Goal: Transaction & Acquisition: Purchase product/service

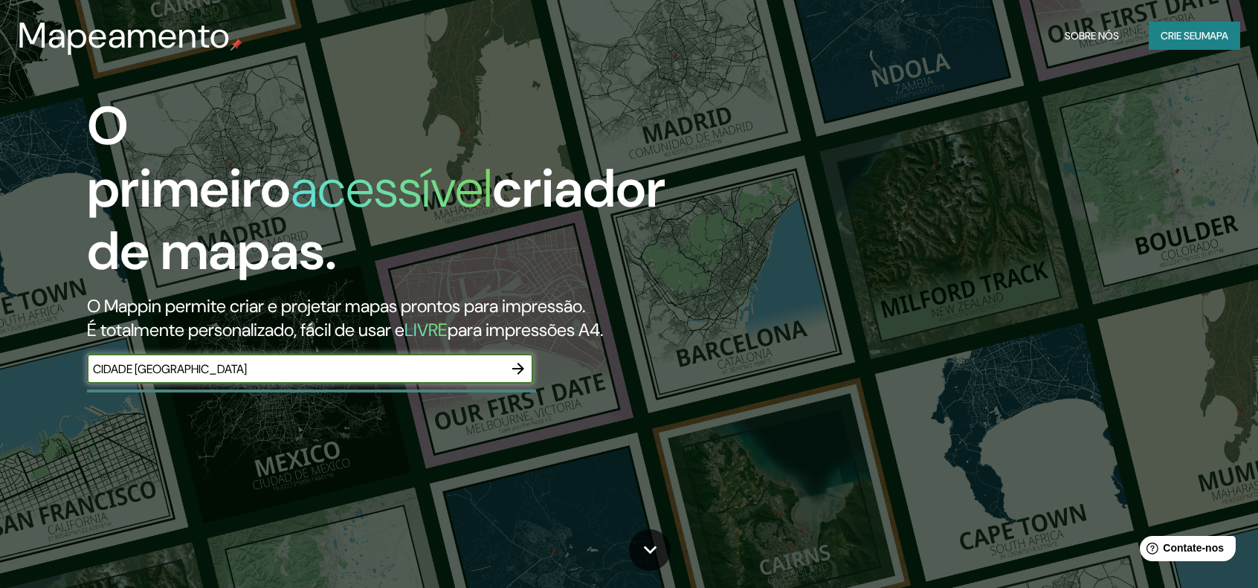
type input "CIDADE [GEOGRAPHIC_DATA]"
click at [519, 360] on icon "button" at bounding box center [518, 369] width 18 height 18
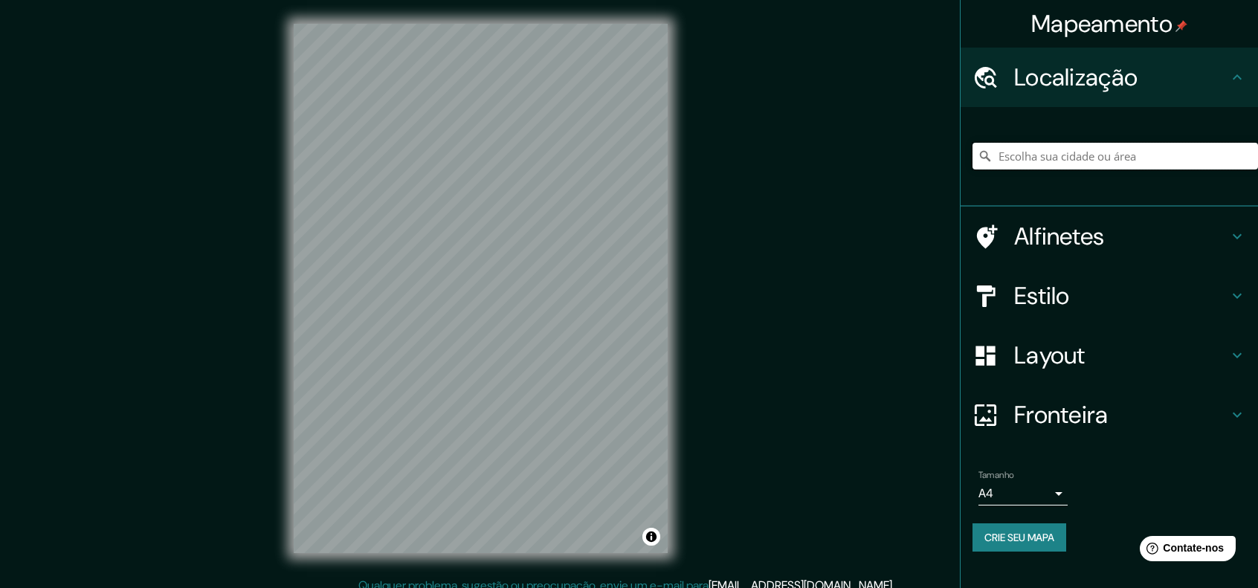
click at [1078, 155] on input "Escolha sua cidade ou área" at bounding box center [1116, 156] width 286 height 27
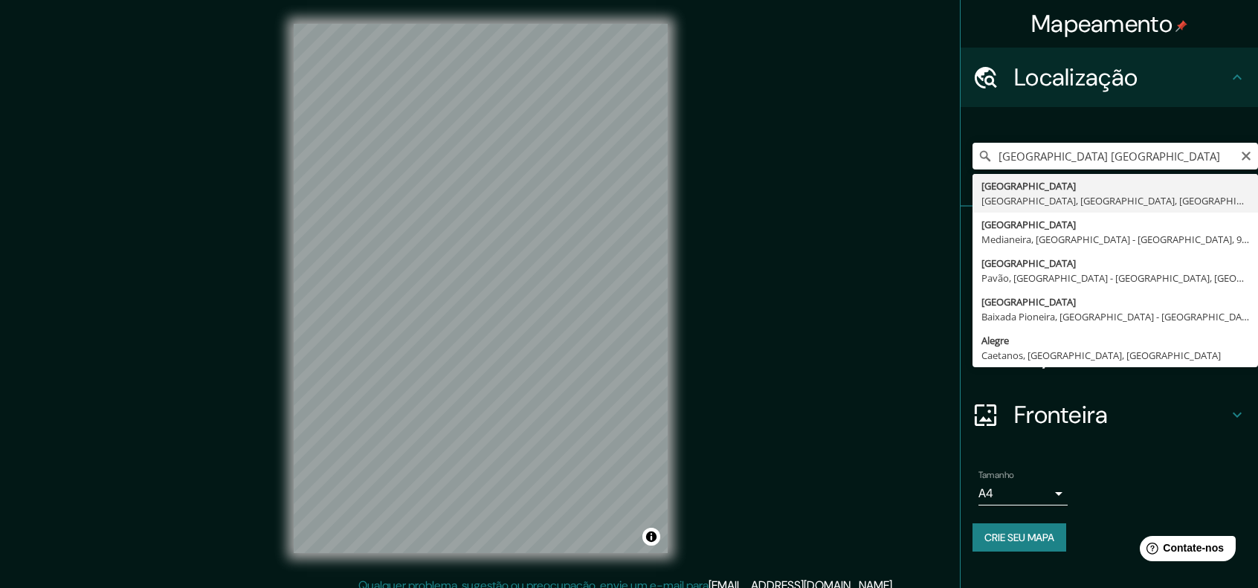
type input "[GEOGRAPHIC_DATA], [GEOGRAPHIC_DATA], [GEOGRAPHIC_DATA]"
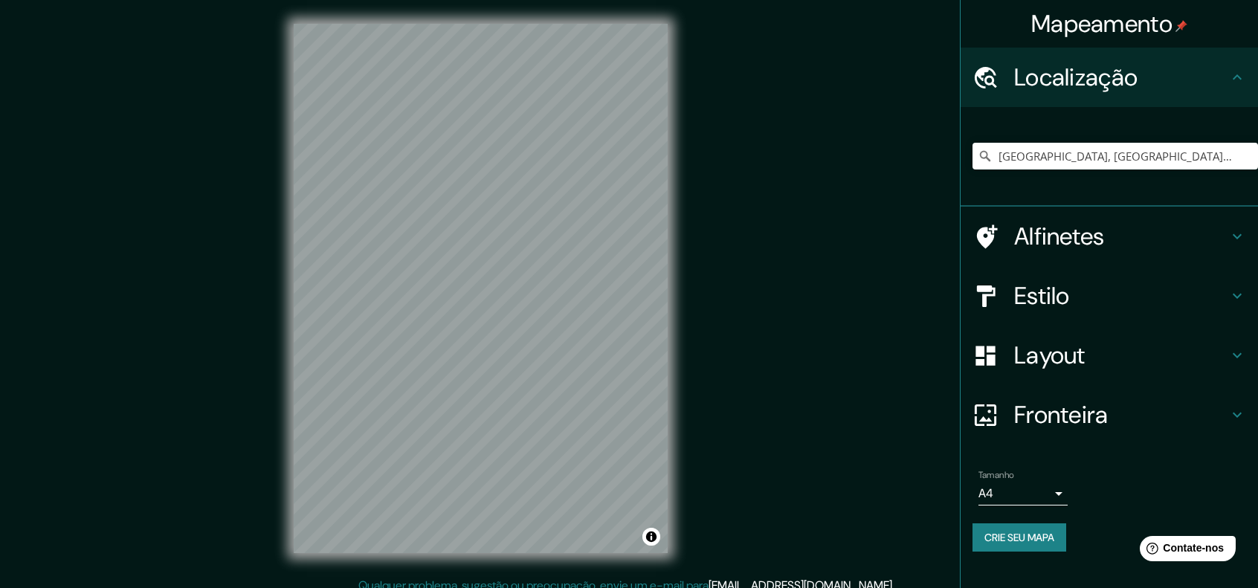
click at [1123, 360] on h4 "Layout" at bounding box center [1121, 356] width 214 height 30
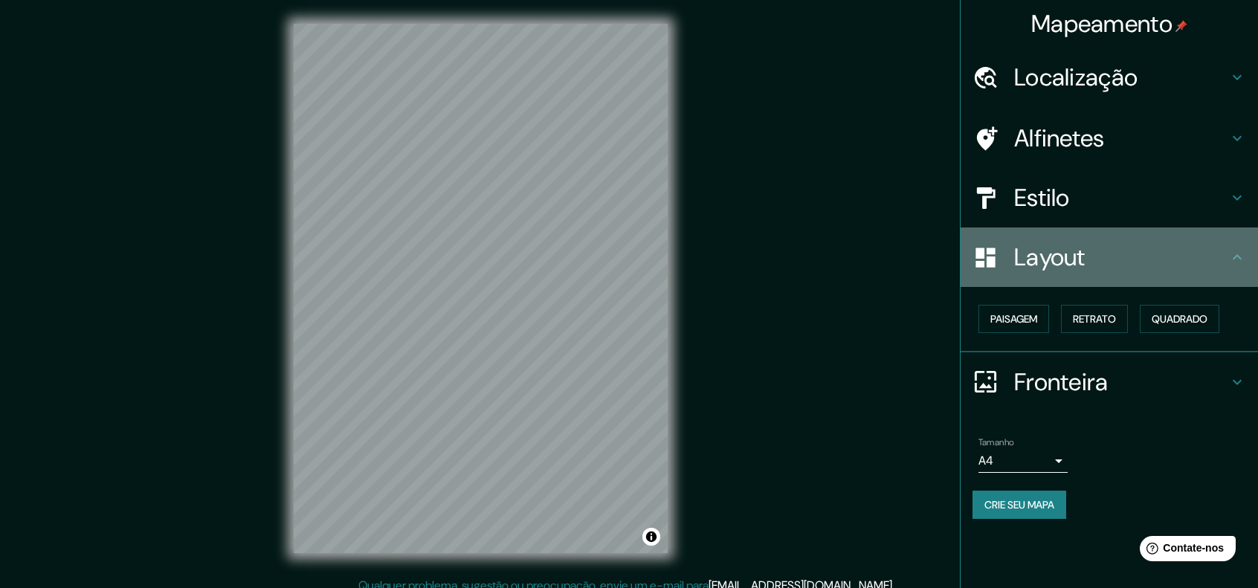
click at [1126, 255] on h4 "Layout" at bounding box center [1121, 257] width 214 height 30
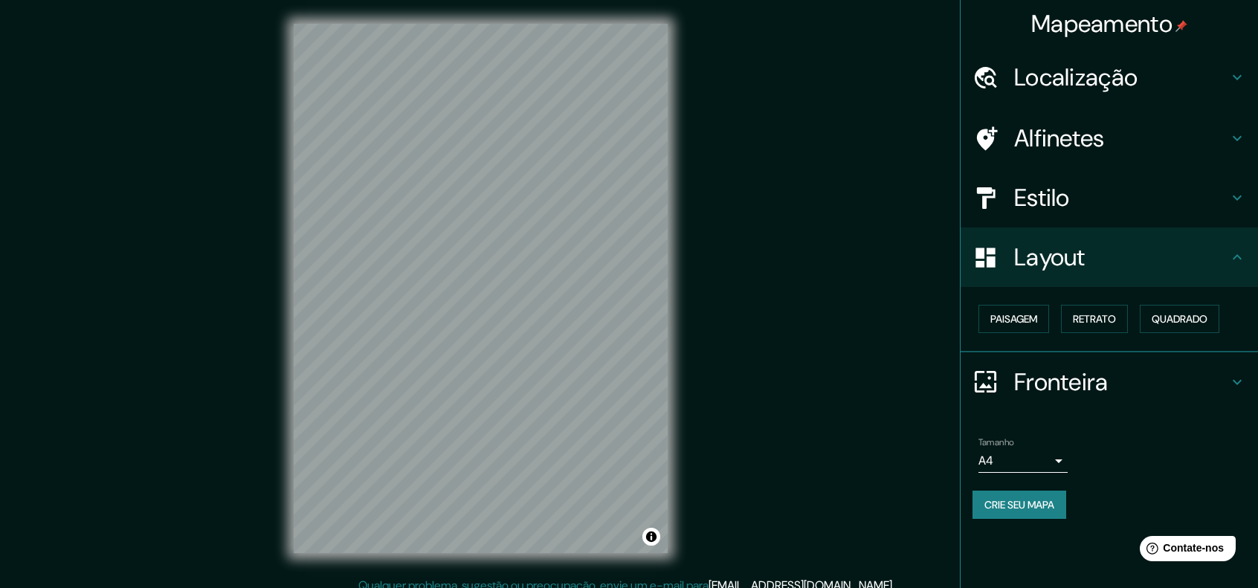
click at [1078, 214] on div "Estilo" at bounding box center [1109, 197] width 297 height 59
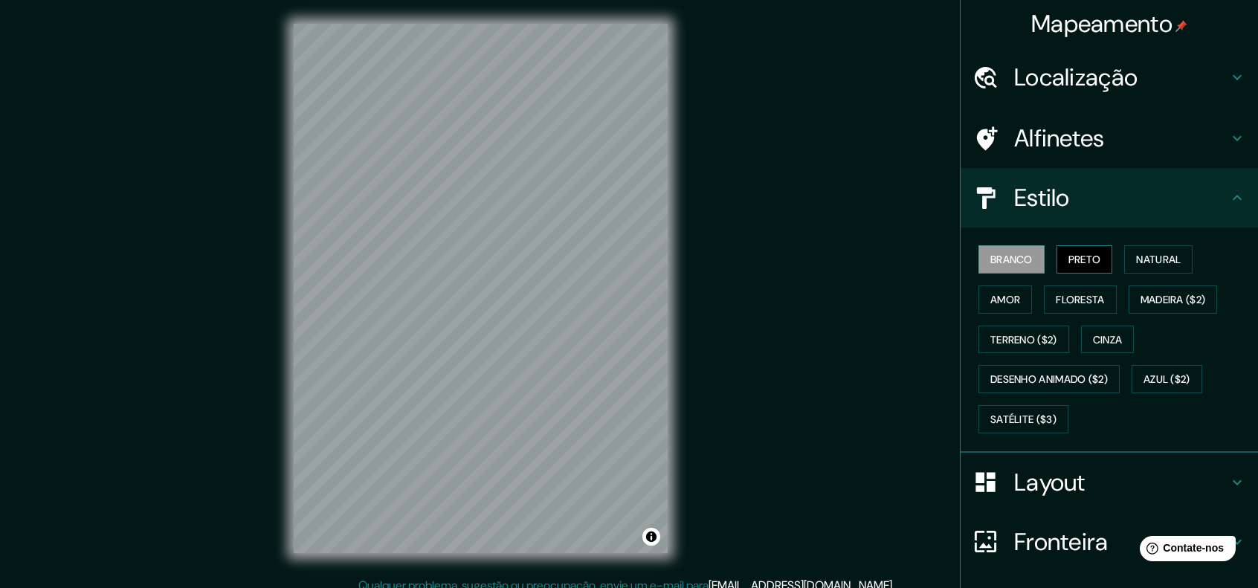
click at [1078, 260] on font "Preto" at bounding box center [1085, 259] width 33 height 13
click at [1011, 258] on font "Branco" at bounding box center [1011, 259] width 42 height 13
click at [1012, 298] on button "Amor" at bounding box center [1006, 300] width 54 height 28
click at [1019, 258] on font "Branco" at bounding box center [1011, 259] width 42 height 13
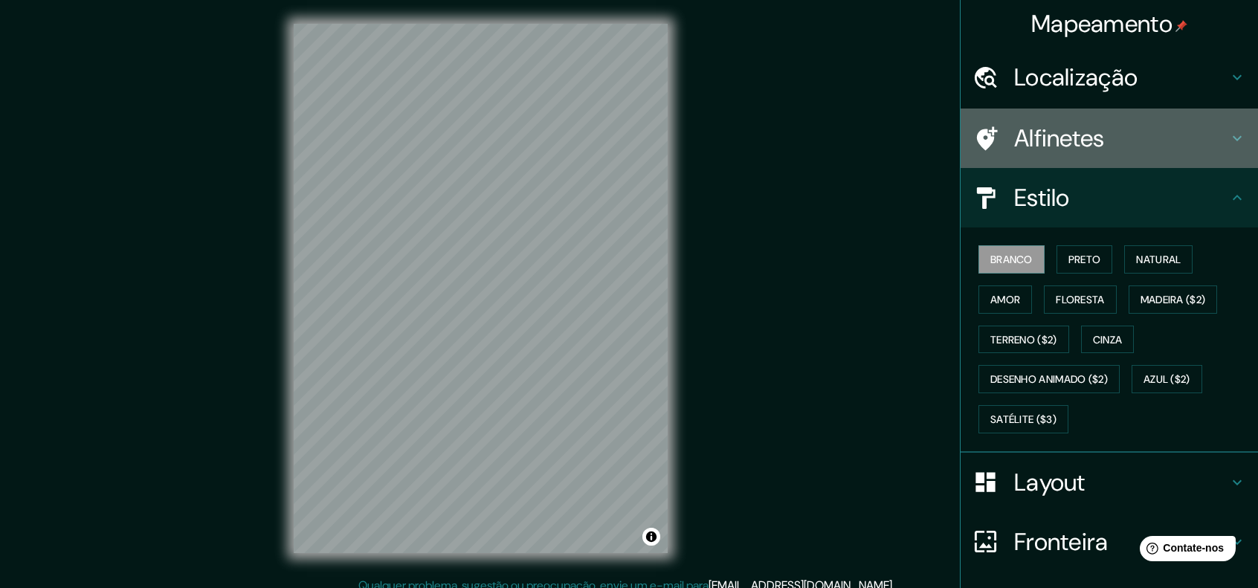
click at [1080, 138] on font "Alfinetes" at bounding box center [1059, 138] width 91 height 31
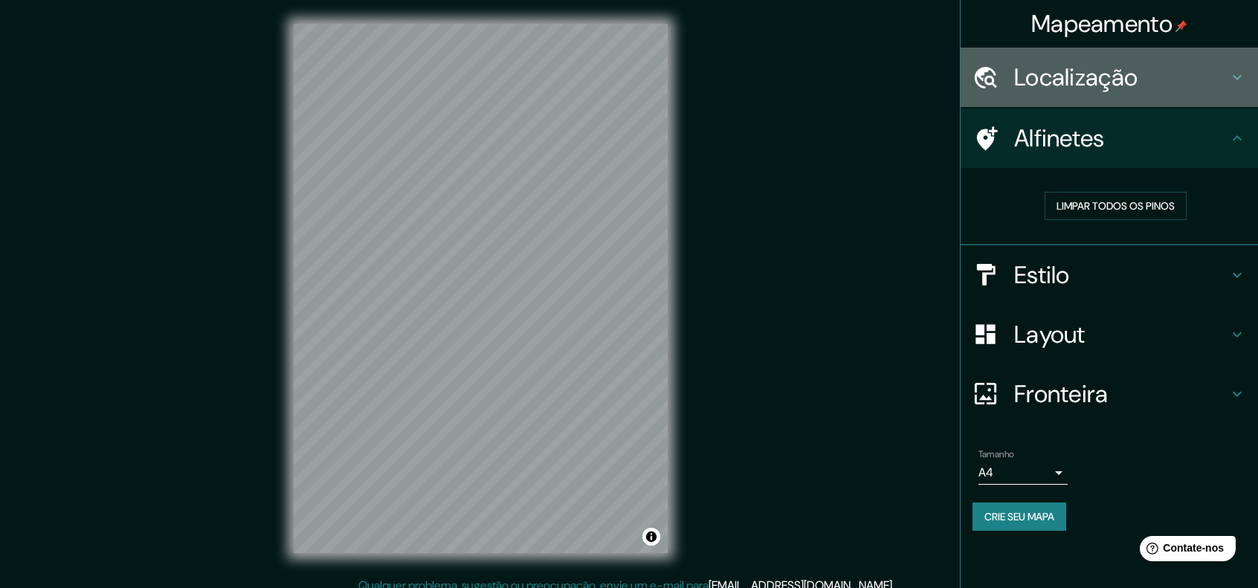
click at [1095, 88] on font "Localização" at bounding box center [1075, 77] width 123 height 31
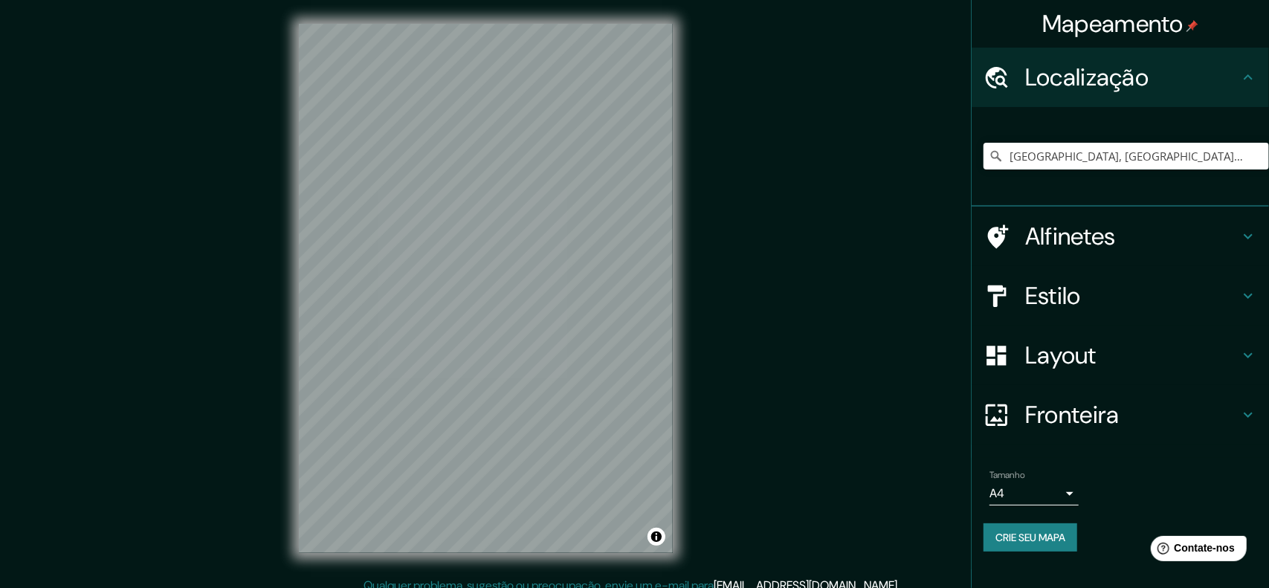
click at [1031, 493] on body "Mapeamento Localização [GEOGRAPHIC_DATA], [GEOGRAPHIC_DATA], [GEOGRAPHIC_DATA] …" at bounding box center [634, 294] width 1269 height 588
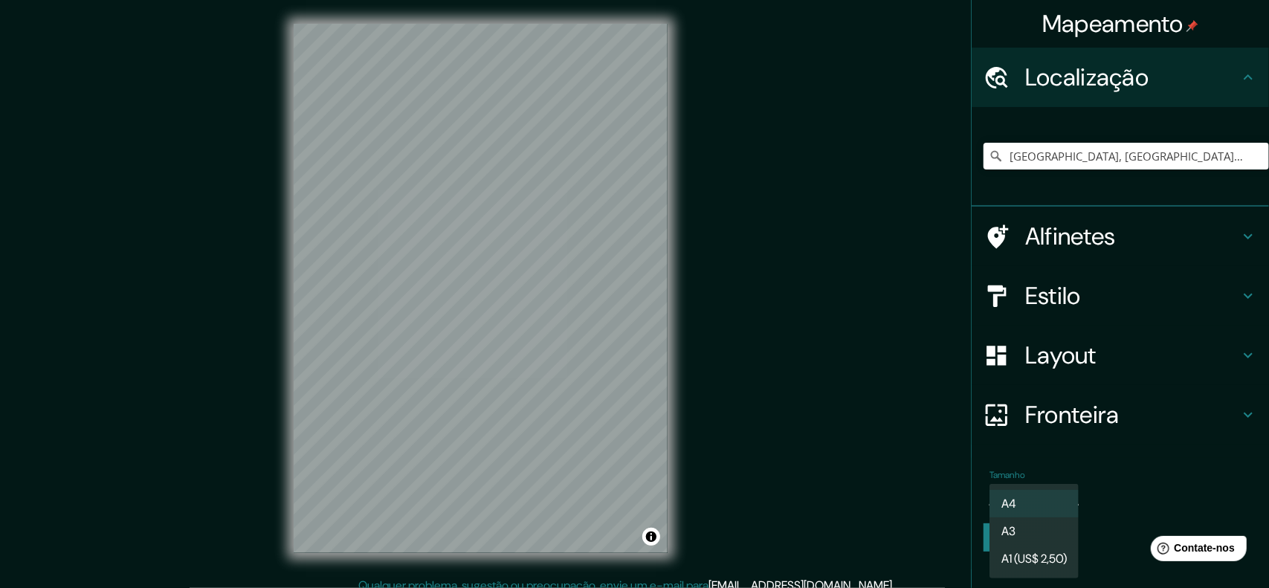
click at [1136, 462] on div at bounding box center [634, 294] width 1269 height 588
